Goal: Task Accomplishment & Management: Manage account settings

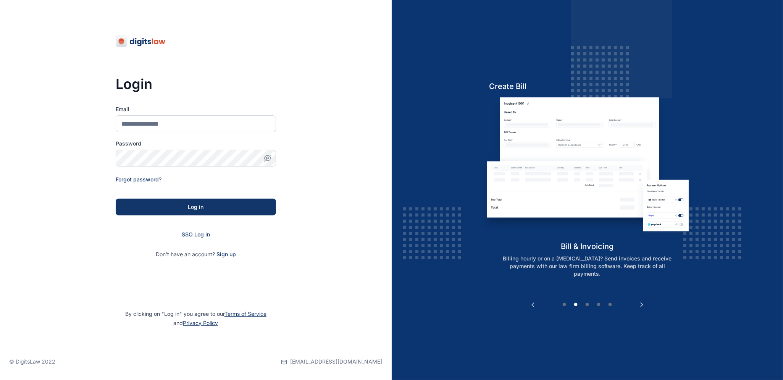
click at [199, 234] on span "SSO Log in" at bounding box center [196, 234] width 28 height 6
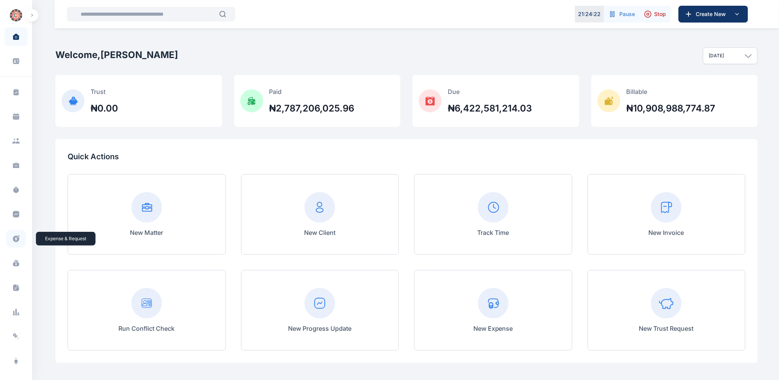
click at [16, 239] on icon at bounding box center [16, 239] width 6 height 6
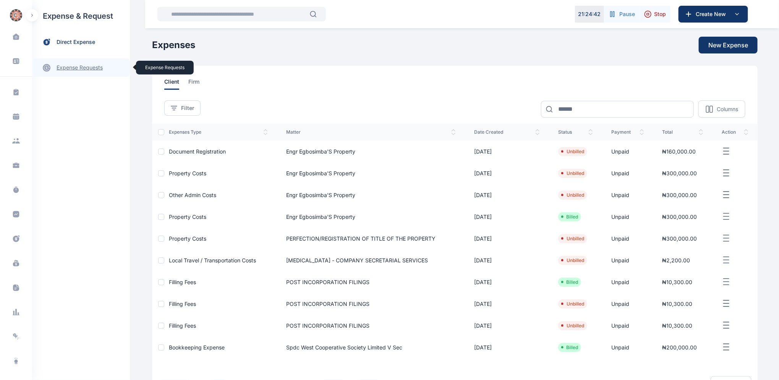
click at [75, 67] on link "expense requests expense requests" at bounding box center [81, 67] width 98 height 18
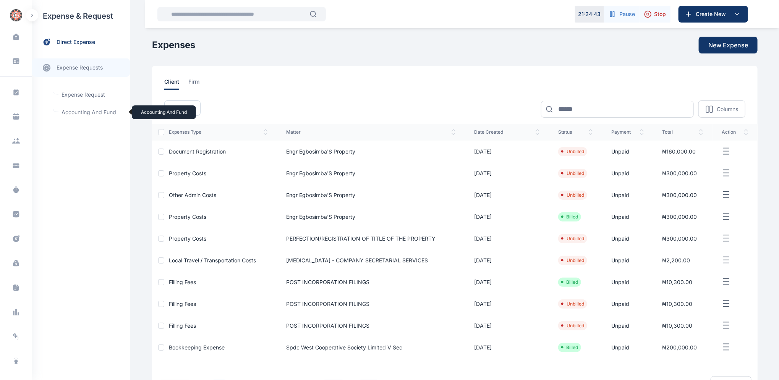
click at [90, 110] on span "Accounting and Fund Accounting and Fund" at bounding box center [91, 112] width 69 height 15
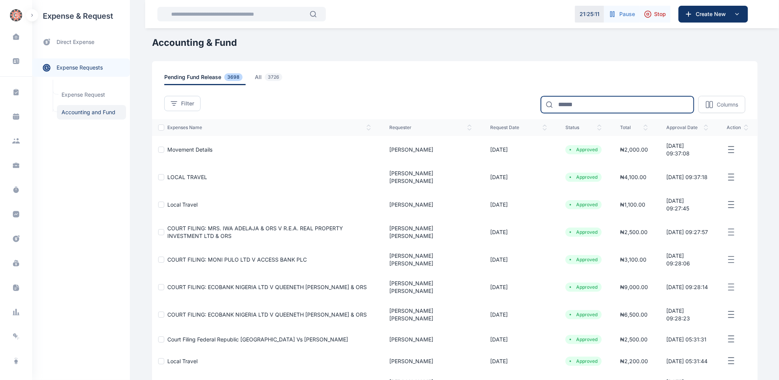
click at [587, 103] on input at bounding box center [617, 104] width 153 height 17
type input "*******"
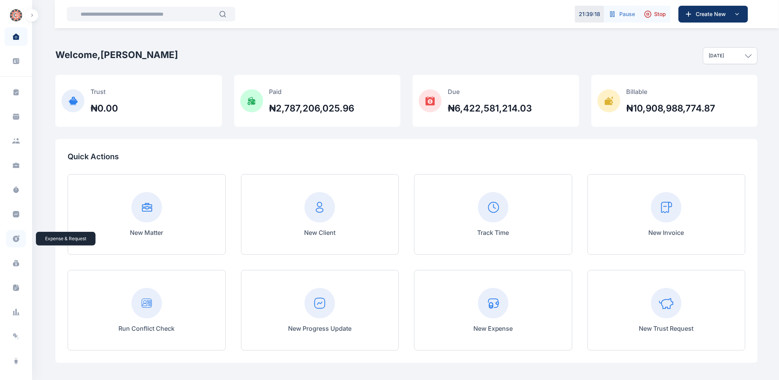
click at [12, 238] on icon at bounding box center [16, 239] width 8 height 8
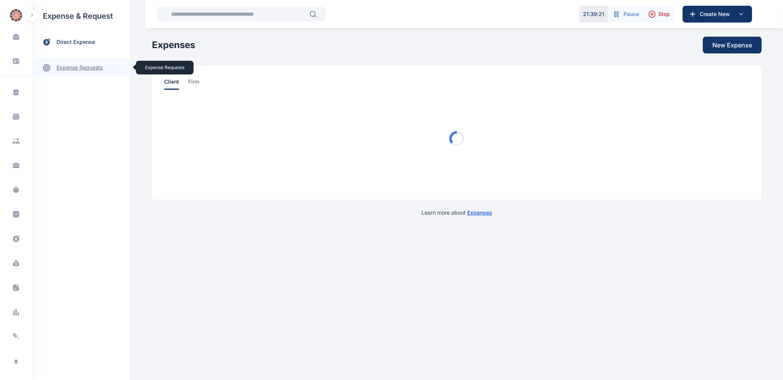
click at [71, 69] on link "expense requests expense requests" at bounding box center [81, 67] width 98 height 18
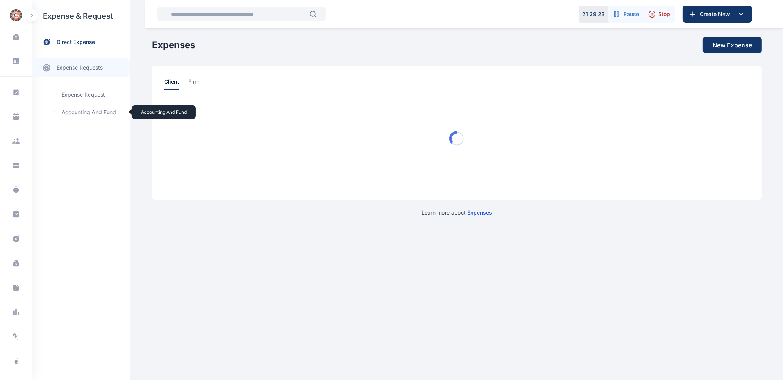
click at [71, 112] on span "Accounting and Fund Accounting and Fund" at bounding box center [91, 112] width 69 height 15
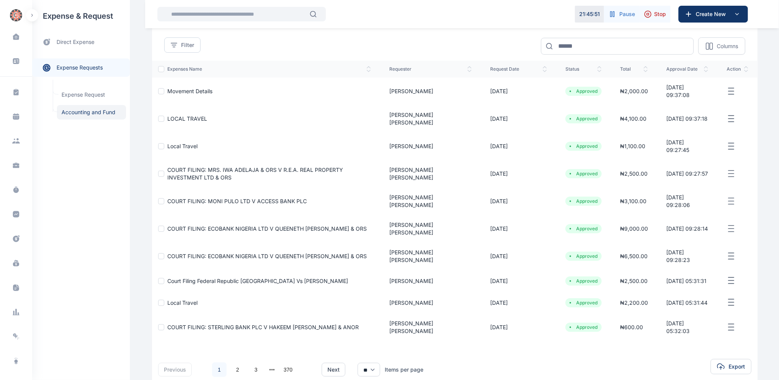
scroll to position [59, 0]
click at [16, 265] on icon at bounding box center [16, 264] width 6 height 4
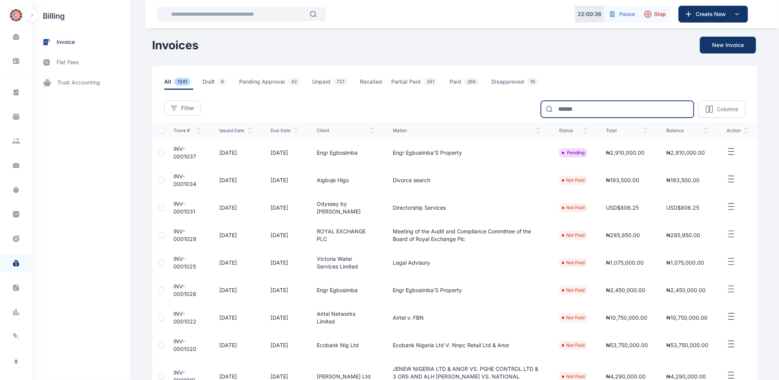
click at [576, 110] on input at bounding box center [617, 109] width 153 height 17
type input "*****"
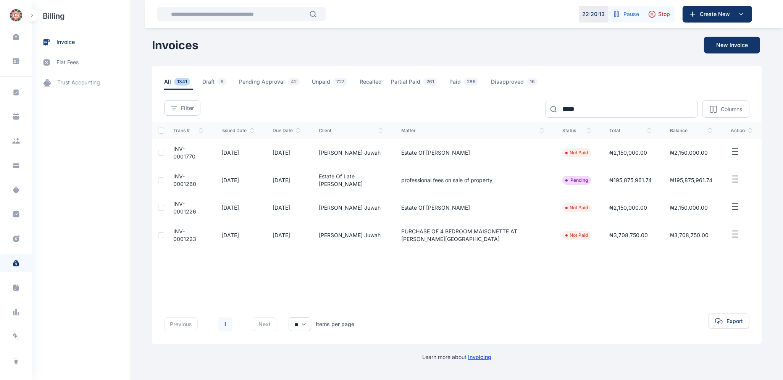
click at [225, 284] on div "Trans # issued date Due Date client Matter status total balance action INV-0001…" at bounding box center [457, 205] width 610 height 167
